Goal: Transaction & Acquisition: Purchase product/service

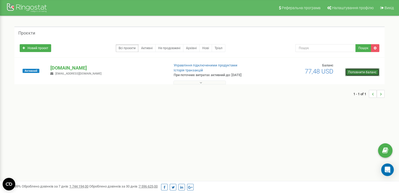
click at [365, 73] on link "Поповнити баланс" at bounding box center [362, 72] width 34 height 8
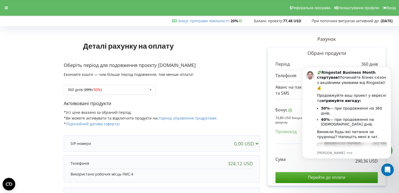
click at [234, 75] on div "Оберіть період для подовження проєкту [DOMAIN_NAME] Економте кошти — чим більше…" at bounding box center [162, 81] width 196 height 38
click at [390, 168] on icon "Открыть службу сообщений Intercom" at bounding box center [386, 169] width 9 height 9
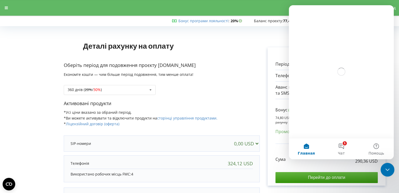
click at [386, 170] on icon "Закрыть службу сообщений Intercom" at bounding box center [387, 169] width 4 height 2
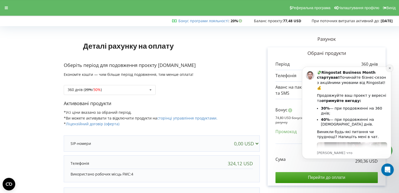
click at [389, 70] on button "Dismiss notification" at bounding box center [389, 68] width 7 height 7
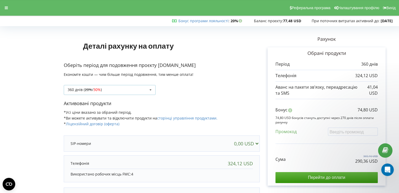
click at [136, 92] on div "360 днів ( 20% / 30% ) Поповнити баланс без подовження 360 днів ( 20% / 30% ) 1…" at bounding box center [110, 90] width 92 height 10
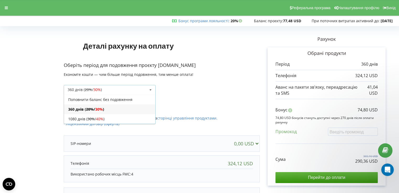
click at [136, 92] on div "360 днів ( 20% / 30% ) Поповнити баланс без подовження 360 днів ( 20% / 30% ) 1…" at bounding box center [110, 90] width 92 height 10
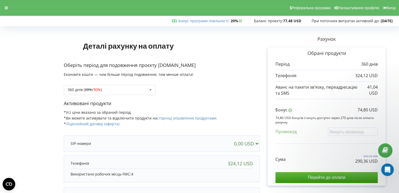
click at [189, 95] on div "360 днів ( 20% / 30% ) Поповнити баланс без подовження 360 днів ( 20% / 30% ) 3…" at bounding box center [162, 86] width 196 height 18
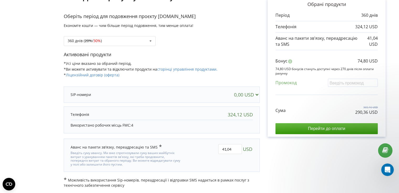
click at [247, 116] on div "324,12 USD" at bounding box center [240, 114] width 25 height 5
click at [251, 101] on div "0,00 USD 380733938808 0,00 USD" at bounding box center [162, 95] width 196 height 16
click at [252, 99] on div "0,00 USD" at bounding box center [161, 95] width 193 height 10
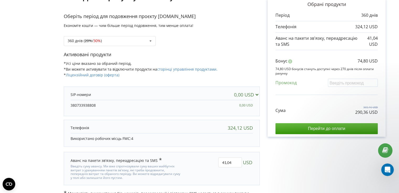
click at [253, 97] on div "0,00 USD" at bounding box center [247, 94] width 26 height 5
